Goal: Transaction & Acquisition: Download file/media

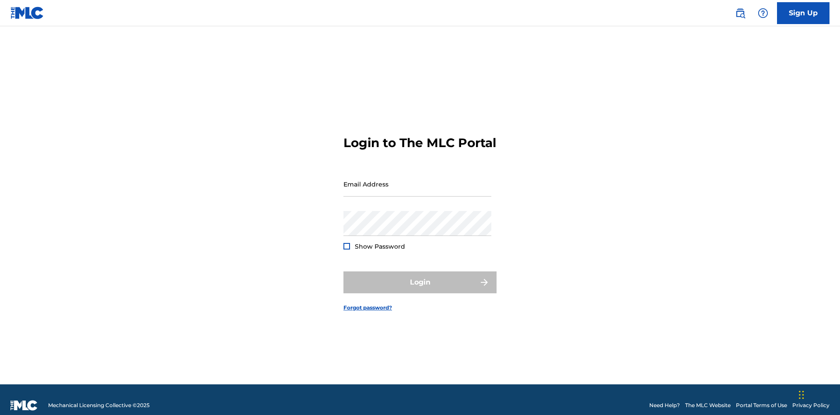
scroll to position [11, 0]
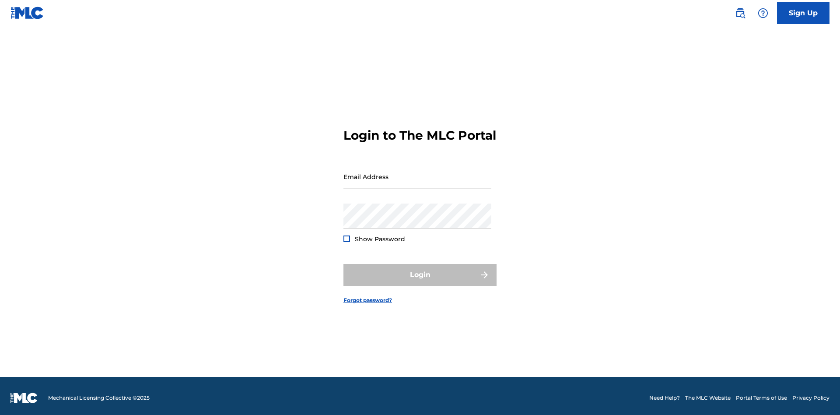
click at [418, 180] on input "Email Address" at bounding box center [418, 176] width 148 height 25
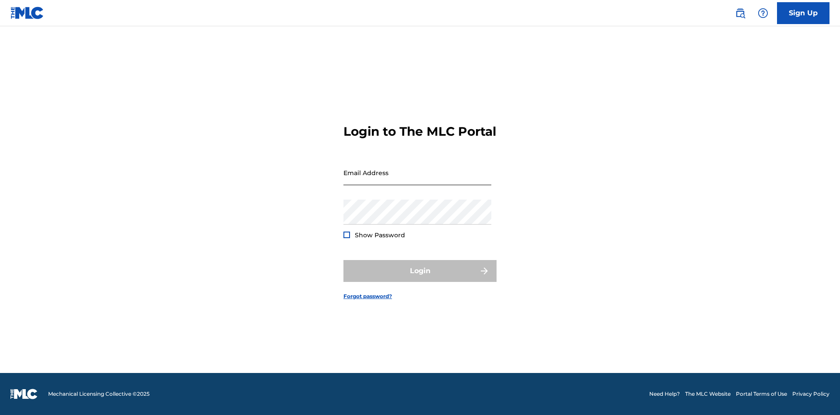
scroll to position [11, 0]
type input "[EMAIL_ADDRESS][DOMAIN_NAME]"
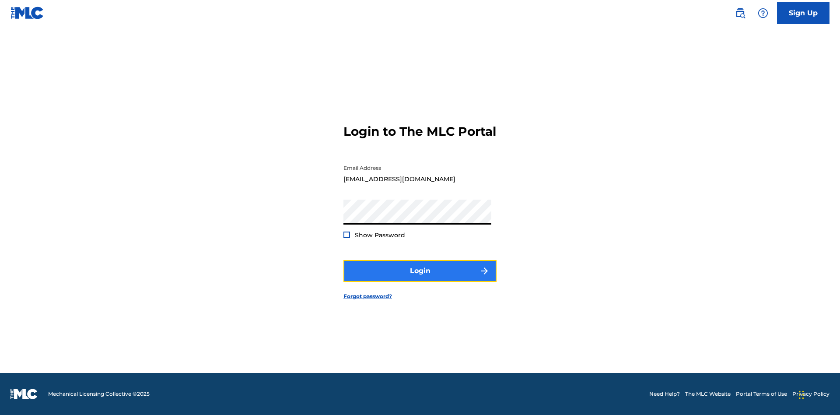
click at [420, 278] on button "Login" at bounding box center [420, 271] width 153 height 22
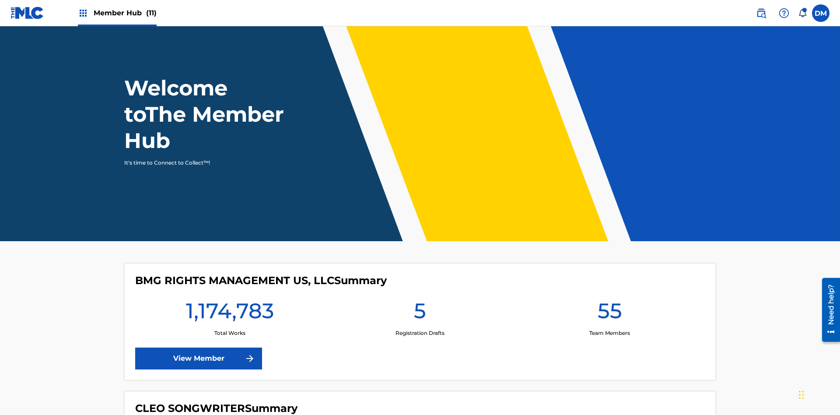
click at [125, 13] on span "Member Hub (11)" at bounding box center [125, 13] width 63 height 10
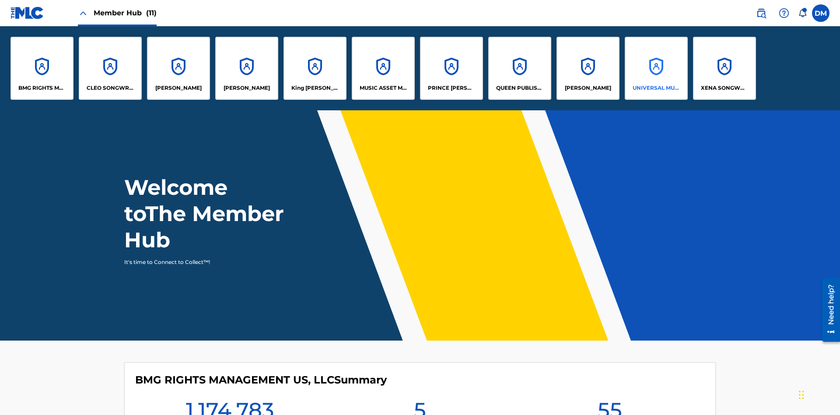
click at [656, 88] on p "UNIVERSAL MUSIC PUB GROUP" at bounding box center [657, 88] width 48 height 8
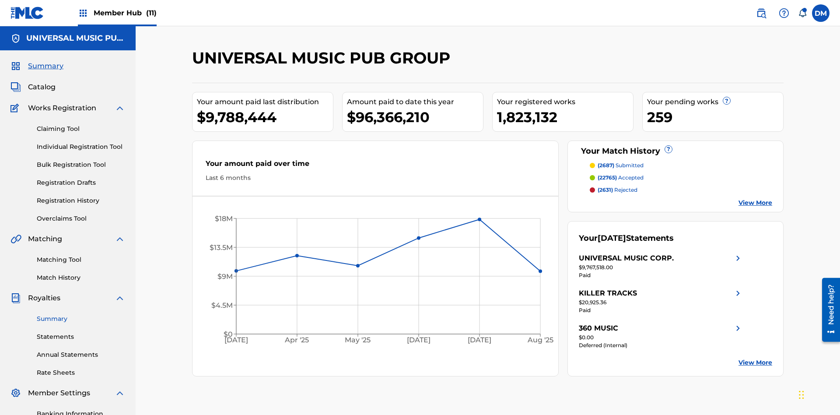
click at [81, 314] on link "Summary" at bounding box center [81, 318] width 88 height 9
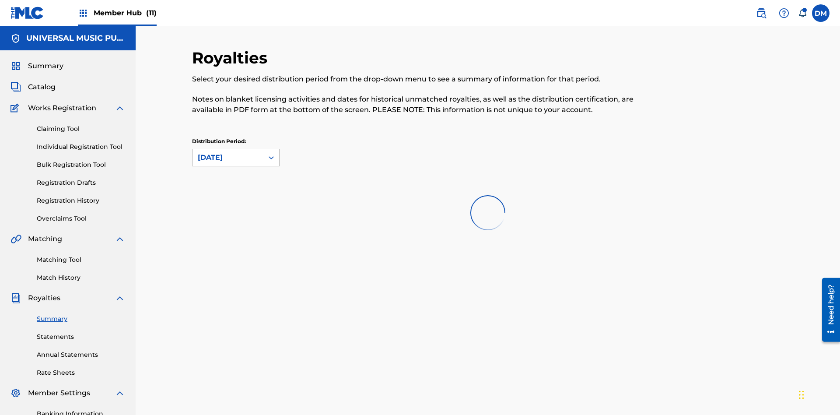
click at [228, 152] on div "August 2025" at bounding box center [228, 157] width 60 height 11
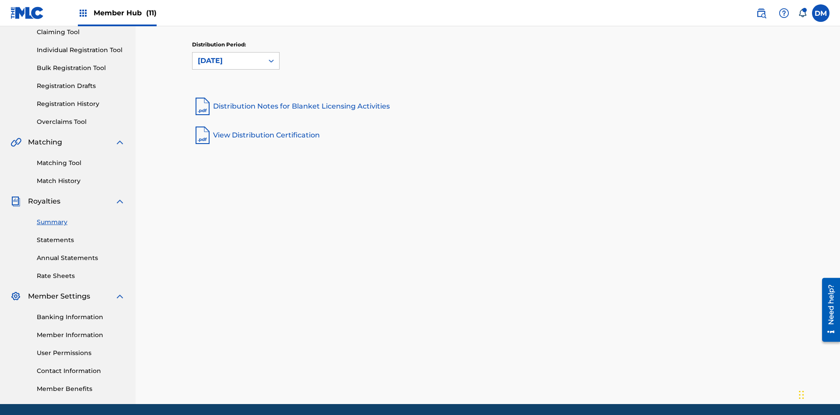
scroll to position [0, 0]
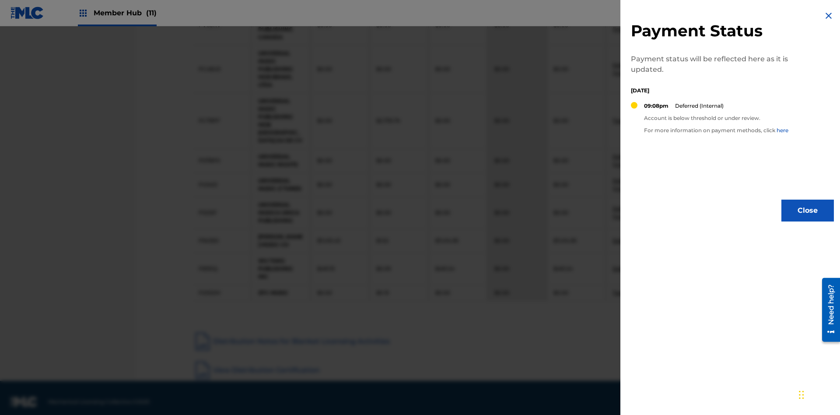
click at [829, 16] on img at bounding box center [829, 16] width 11 height 11
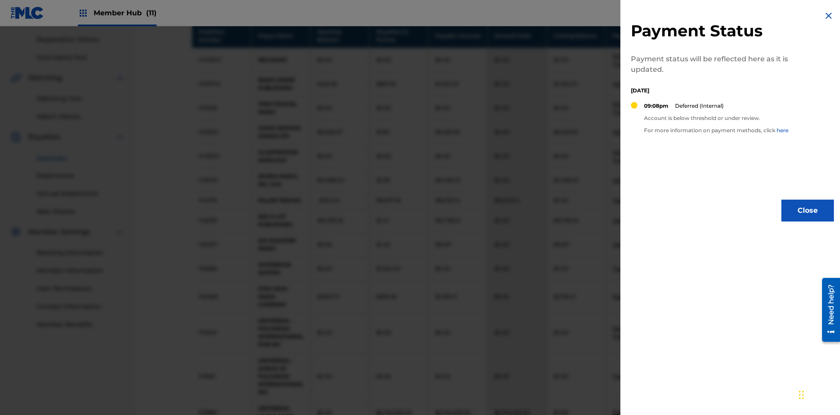
click at [829, 16] on img at bounding box center [829, 16] width 11 height 11
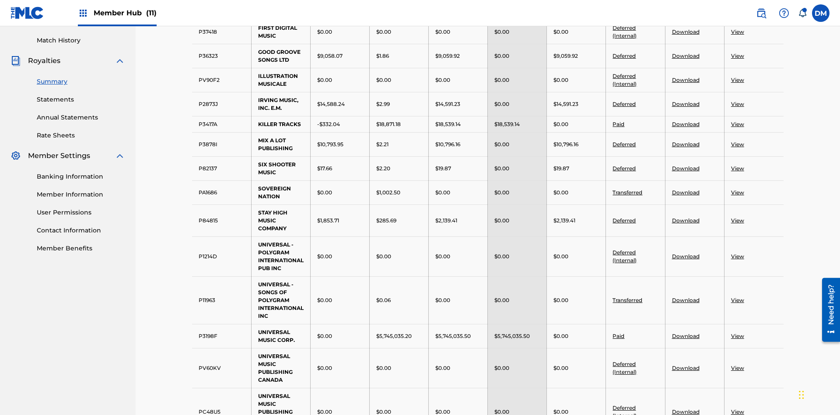
click at [685, 59] on link "Download" at bounding box center [686, 56] width 28 height 7
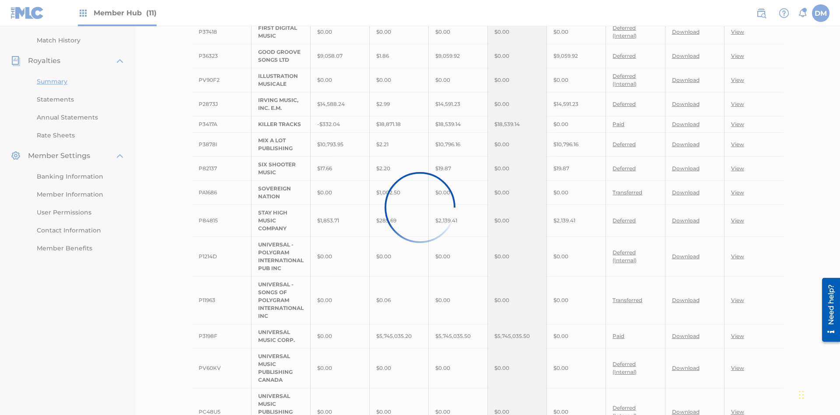
scroll to position [228, 0]
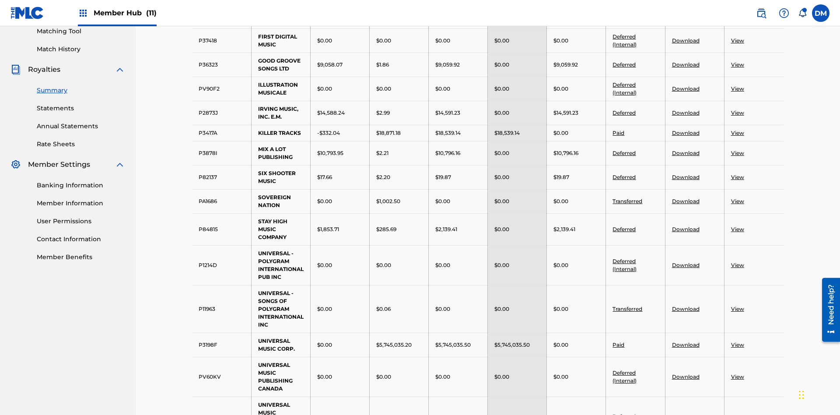
click at [685, 174] on link "Download" at bounding box center [686, 177] width 28 height 7
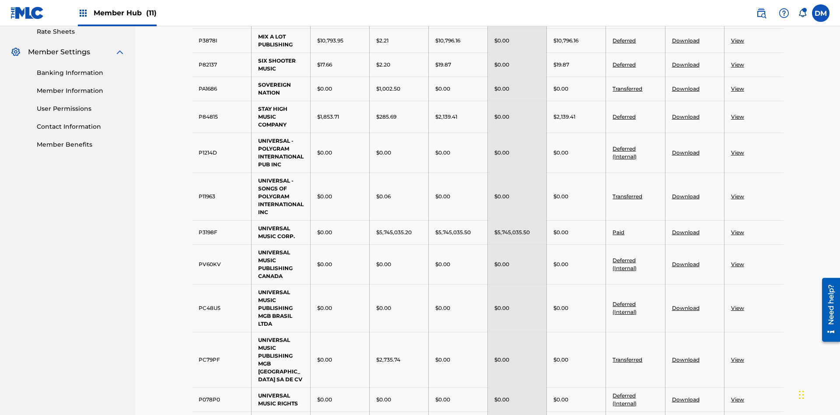
scroll to position [301, 0]
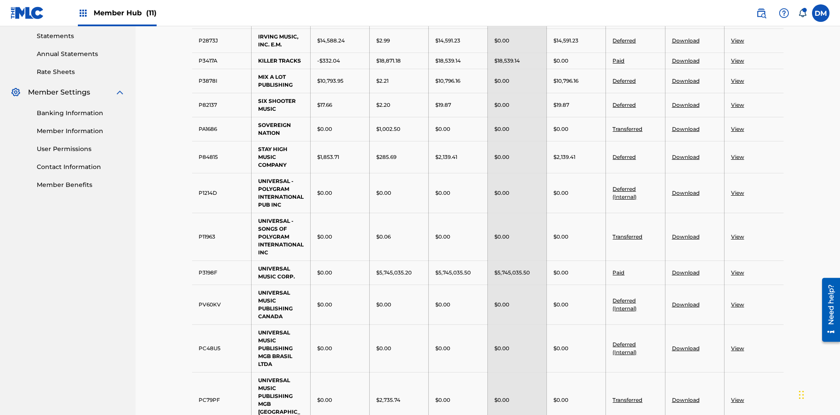
click at [737, 57] on link "View" at bounding box center [737, 60] width 13 height 7
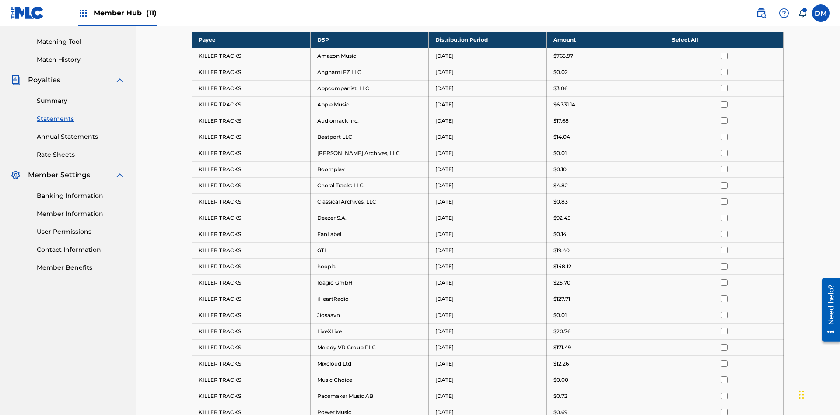
click at [724, 56] on input "checkbox" at bounding box center [724, 56] width 7 height 7
click at [724, 69] on input "checkbox" at bounding box center [724, 72] width 7 height 7
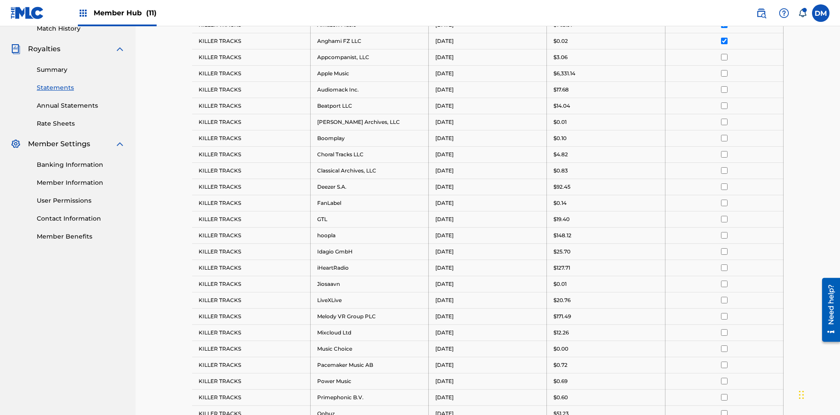
click at [724, 56] on input "checkbox" at bounding box center [724, 57] width 7 height 7
click at [724, 69] on input "checkbox" at bounding box center [724, 72] width 7 height 7
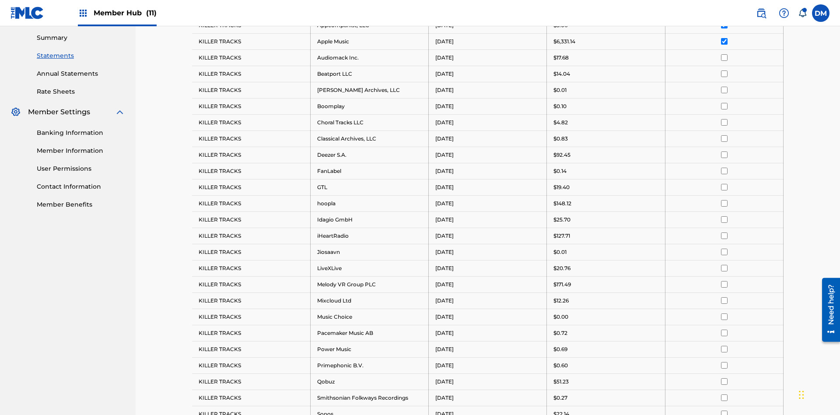
click at [724, 56] on input "checkbox" at bounding box center [724, 57] width 7 height 7
click at [724, 69] on input "checkbox" at bounding box center [724, 72] width 7 height 7
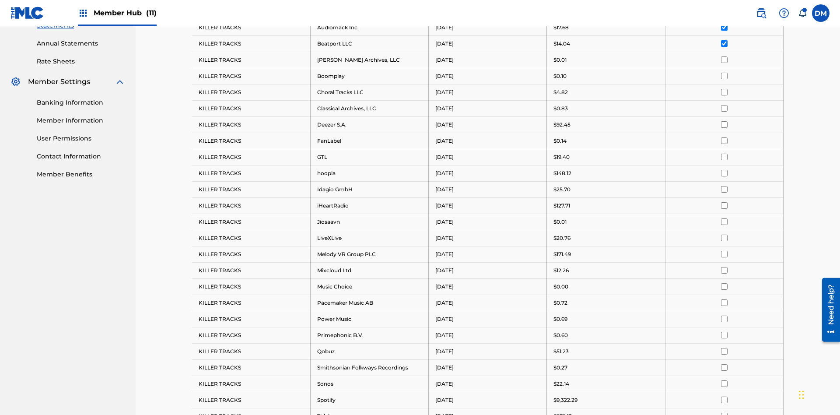
click at [724, 56] on input "checkbox" at bounding box center [724, 59] width 7 height 7
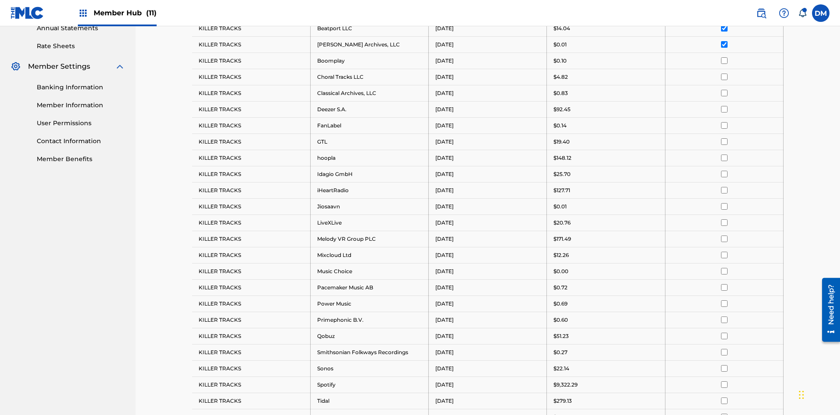
click at [724, 57] on input "checkbox" at bounding box center [724, 60] width 7 height 7
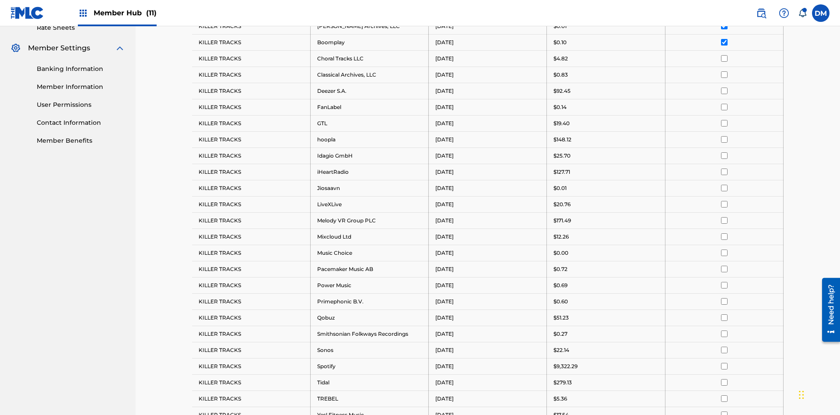
click at [724, 56] on input "checkbox" at bounding box center [724, 58] width 7 height 7
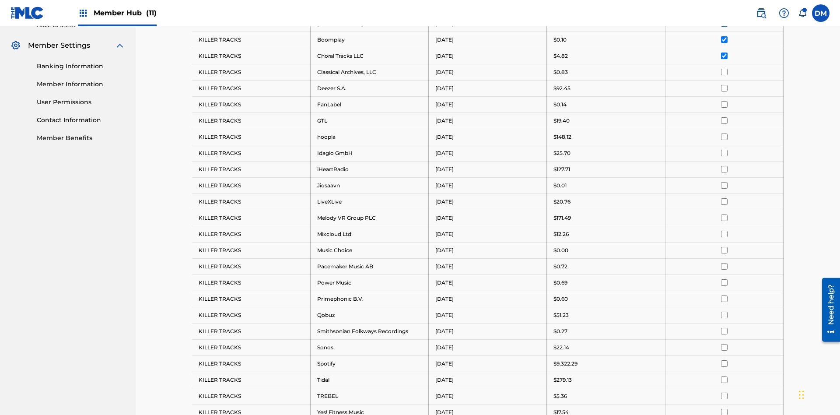
click at [724, 69] on input "checkbox" at bounding box center [724, 72] width 7 height 7
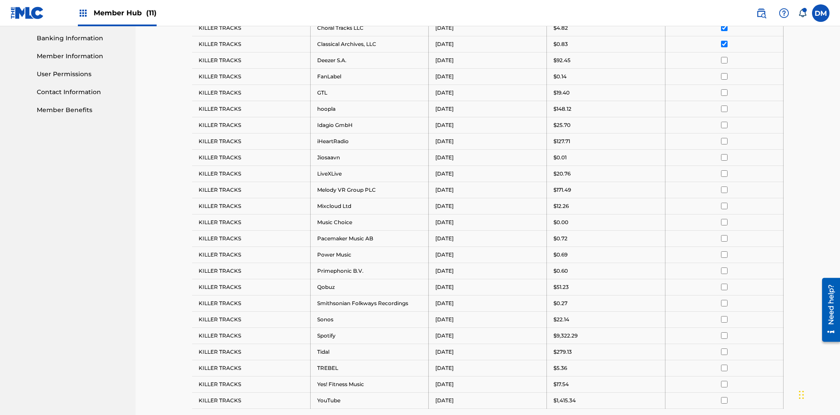
click at [724, 57] on input "checkbox" at bounding box center [724, 60] width 7 height 7
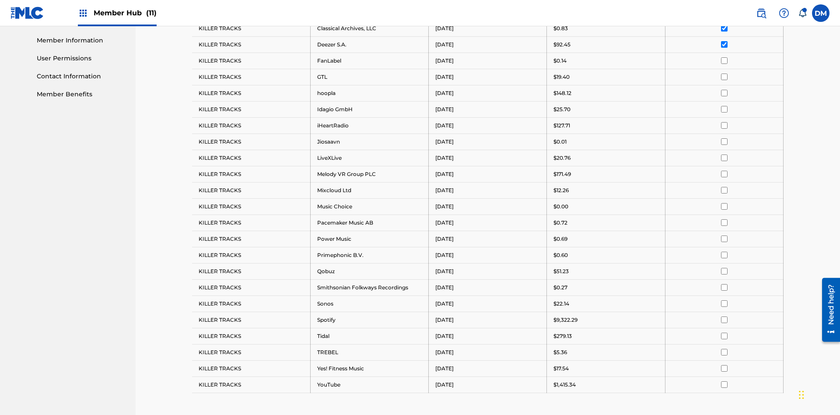
click at [724, 57] on input "checkbox" at bounding box center [724, 60] width 7 height 7
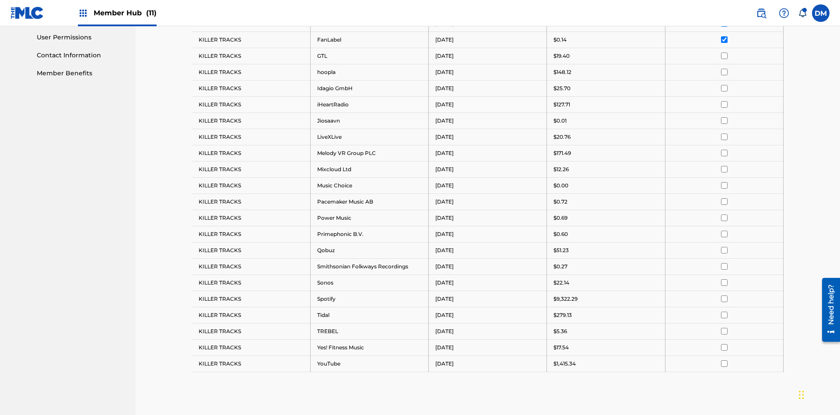
click at [724, 56] on input "checkbox" at bounding box center [724, 56] width 7 height 7
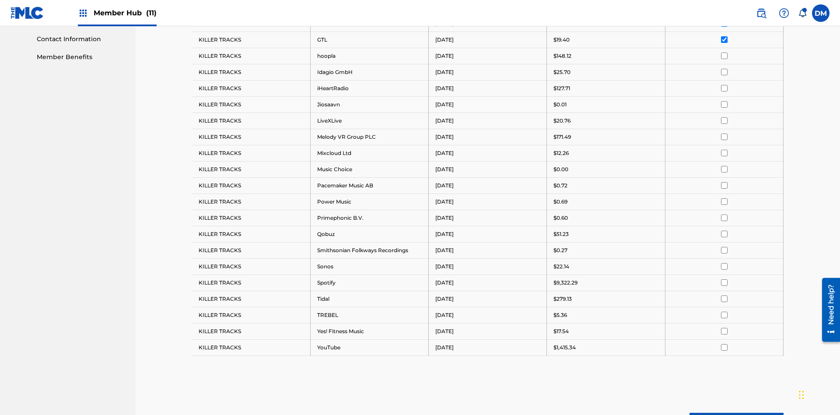
click at [724, 56] on input "checkbox" at bounding box center [724, 56] width 7 height 7
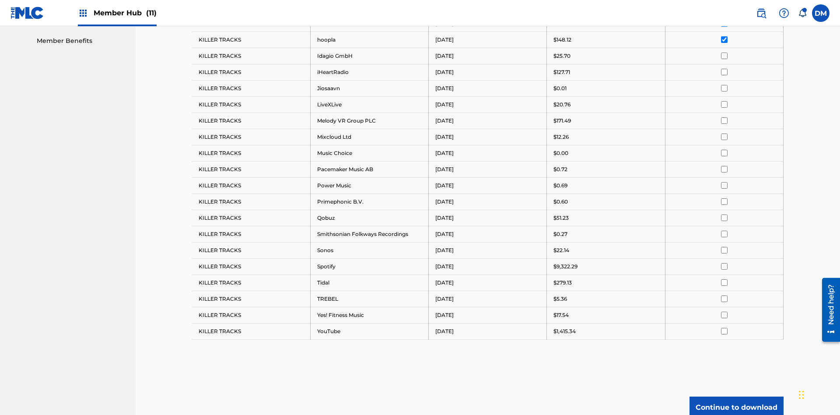
click at [724, 56] on input "checkbox" at bounding box center [724, 56] width 7 height 7
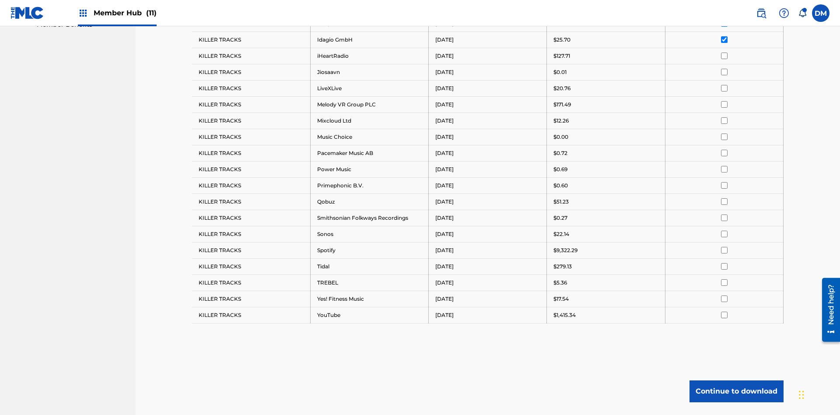
click at [724, 56] on input "checkbox" at bounding box center [724, 56] width 7 height 7
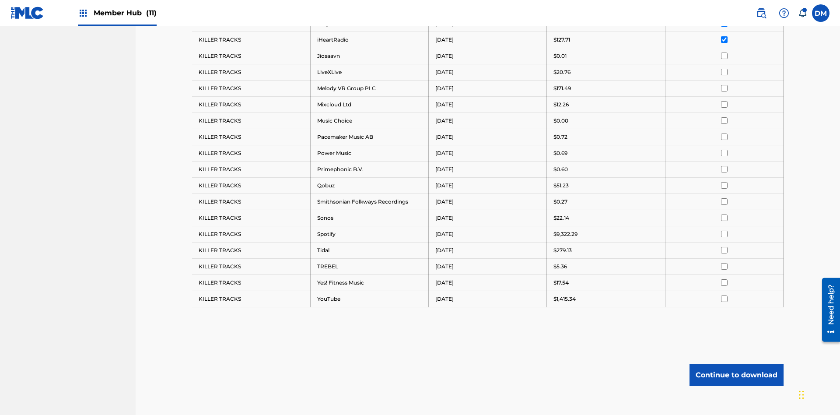
click at [724, 56] on input "checkbox" at bounding box center [724, 56] width 7 height 7
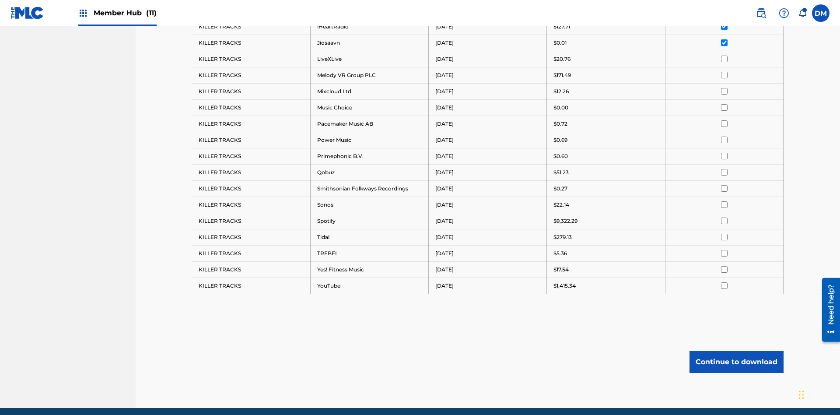
click at [724, 56] on input "checkbox" at bounding box center [724, 59] width 7 height 7
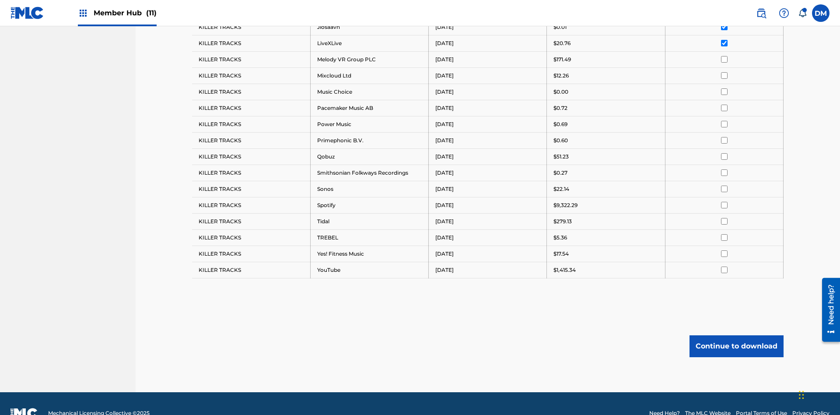
click at [724, 56] on input "checkbox" at bounding box center [724, 59] width 7 height 7
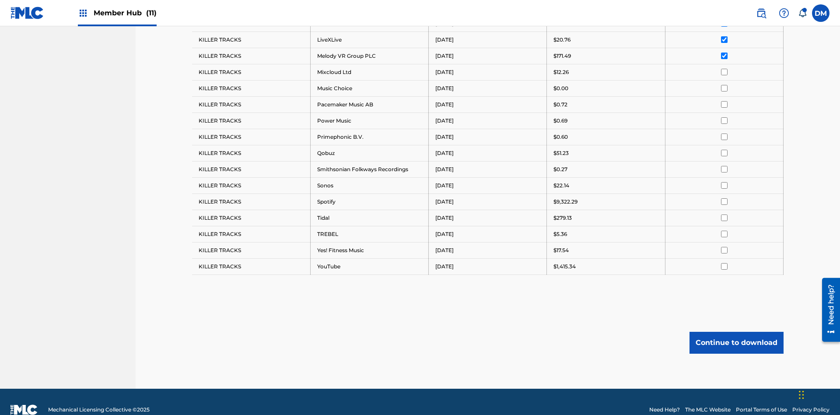
scroll to position [525, 0]
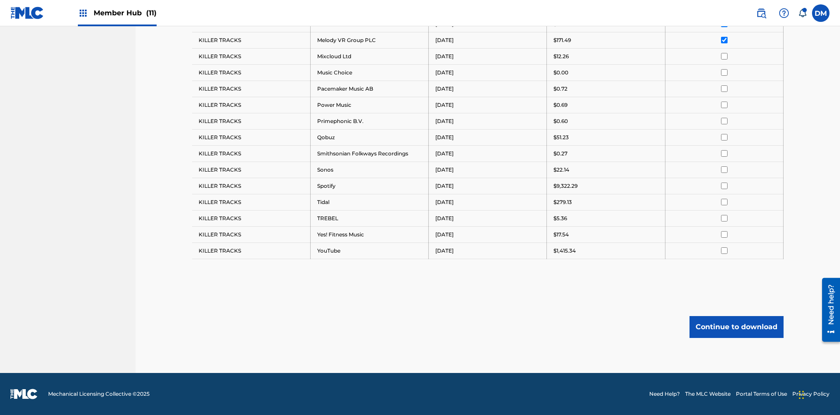
click at [724, 56] on input "checkbox" at bounding box center [724, 56] width 7 height 7
click at [724, 72] on input "checkbox" at bounding box center [724, 72] width 7 height 7
click at [724, 88] on input "checkbox" at bounding box center [724, 88] width 7 height 7
click at [724, 105] on input "checkbox" at bounding box center [724, 105] width 7 height 7
click at [724, 121] on input "checkbox" at bounding box center [724, 121] width 7 height 7
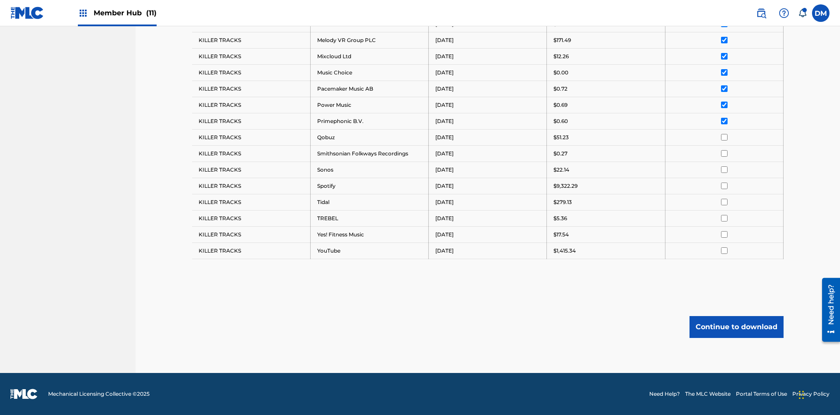
click at [724, 137] on input "checkbox" at bounding box center [724, 137] width 7 height 7
click at [724, 153] on input "checkbox" at bounding box center [724, 153] width 7 height 7
click at [724, 169] on input "checkbox" at bounding box center [724, 169] width 7 height 7
click at [724, 186] on input "checkbox" at bounding box center [724, 186] width 7 height 7
click at [724, 202] on input "checkbox" at bounding box center [724, 202] width 7 height 7
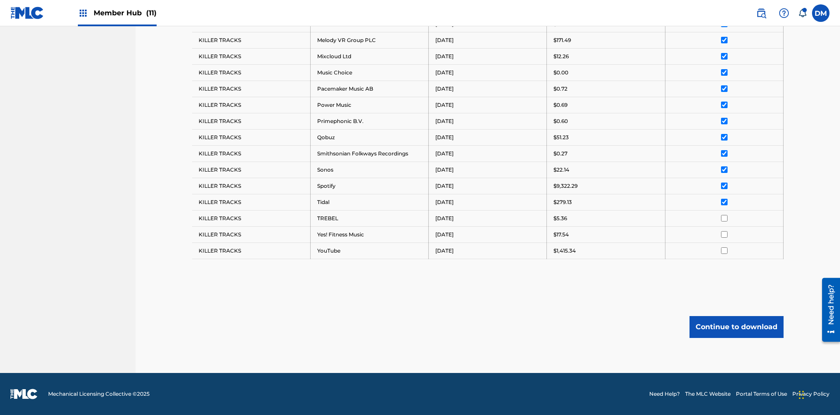
click at [724, 218] on input "checkbox" at bounding box center [724, 218] width 7 height 7
click at [724, 234] on input "checkbox" at bounding box center [724, 234] width 7 height 7
click at [724, 250] on input "checkbox" at bounding box center [724, 250] width 7 height 7
click at [737, 326] on button "Continue to download" at bounding box center [737, 327] width 94 height 22
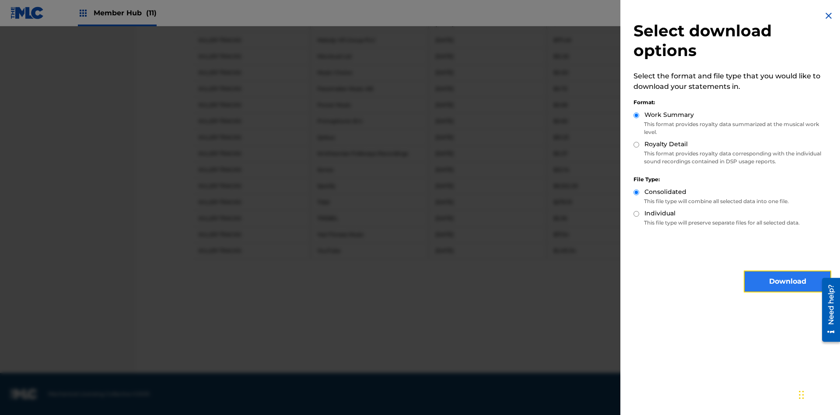
click at [788, 281] on button "Download" at bounding box center [788, 281] width 88 height 22
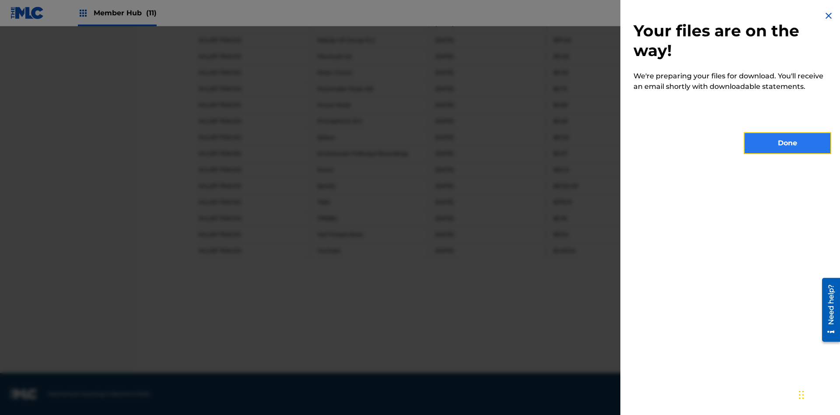
click at [788, 143] on button "Done" at bounding box center [788, 143] width 88 height 22
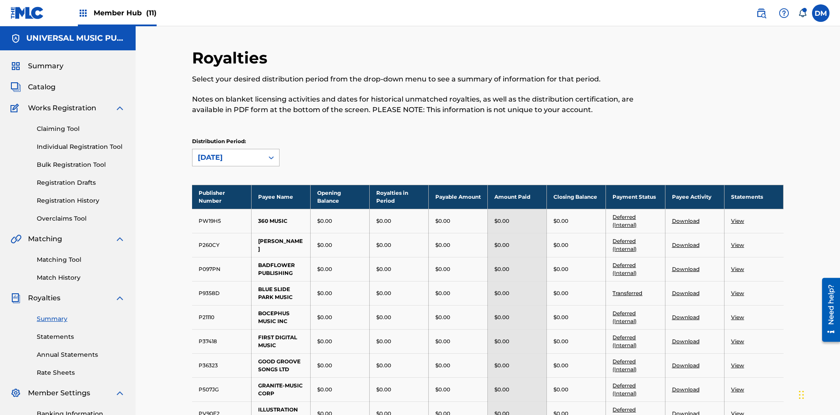
click at [228, 152] on div "August 2025" at bounding box center [228, 157] width 60 height 11
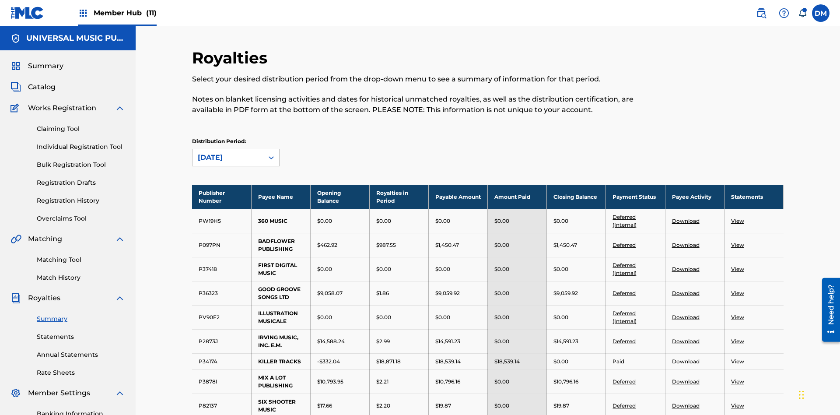
scroll to position [253, 0]
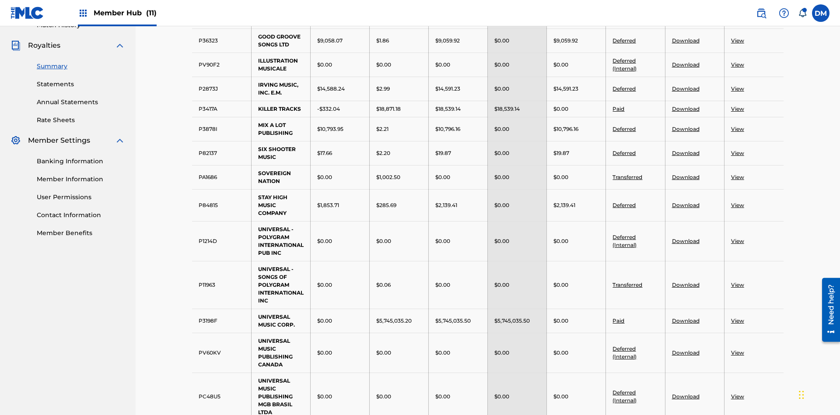
click at [737, 61] on link "View" at bounding box center [737, 64] width 13 height 7
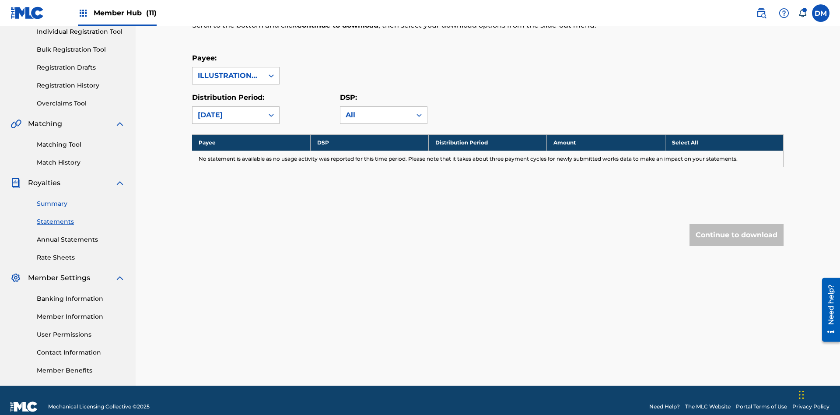
click at [81, 199] on link "Summary" at bounding box center [81, 203] width 88 height 9
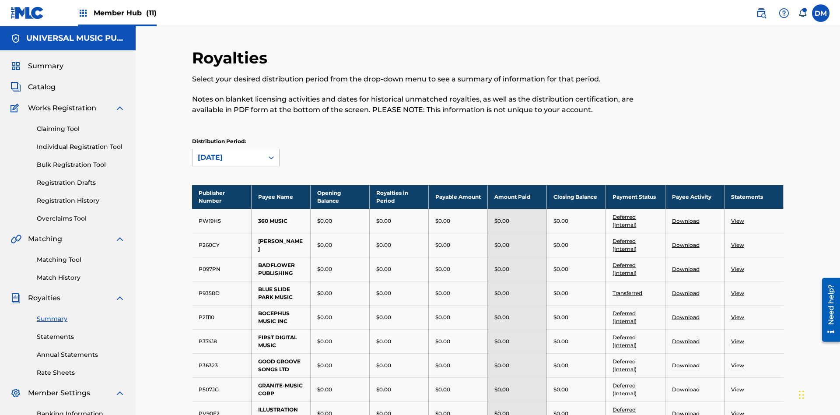
scroll to position [97, 0]
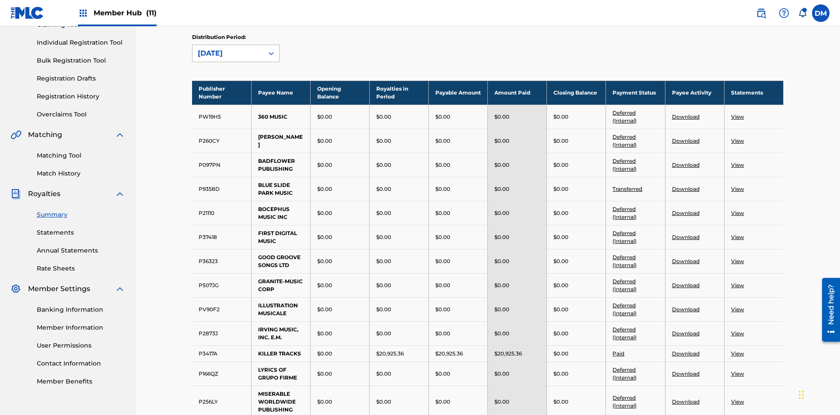
click at [228, 59] on div "August 2025" at bounding box center [228, 53] width 60 height 11
